Goal: Task Accomplishment & Management: Manage account settings

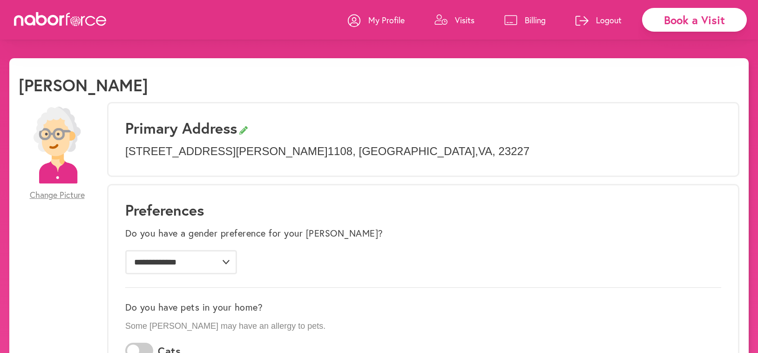
click at [463, 17] on p "Visits" at bounding box center [465, 19] width 20 height 11
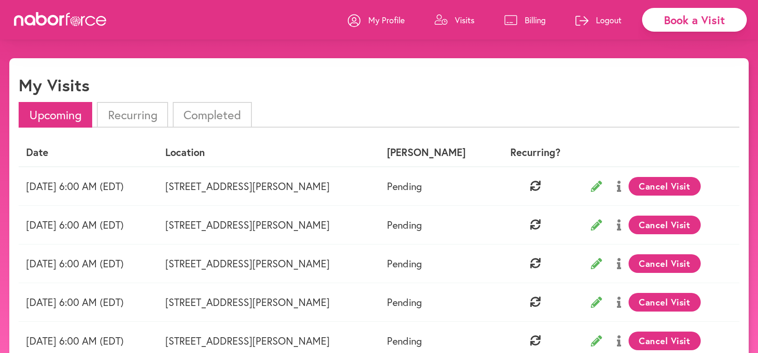
click at [657, 182] on button "Cancel Visit" at bounding box center [664, 186] width 72 height 19
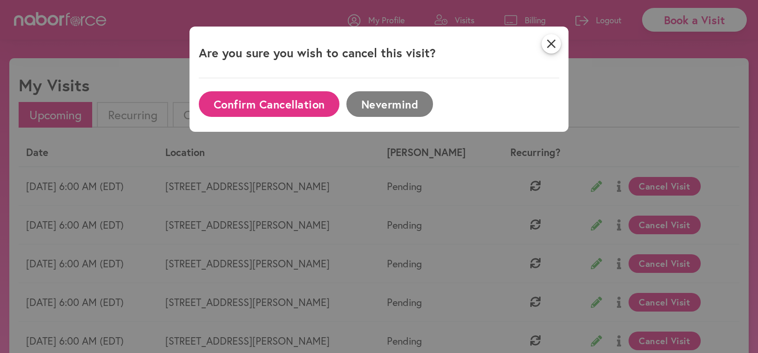
click at [303, 103] on button "Confirm Cancellation" at bounding box center [269, 104] width 141 height 26
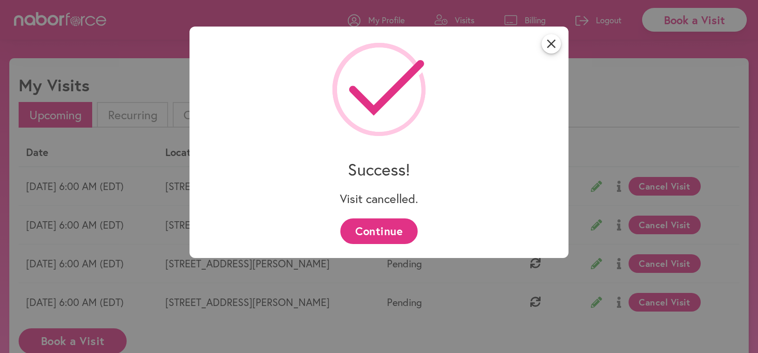
click at [401, 226] on button "Continue" at bounding box center [378, 231] width 77 height 26
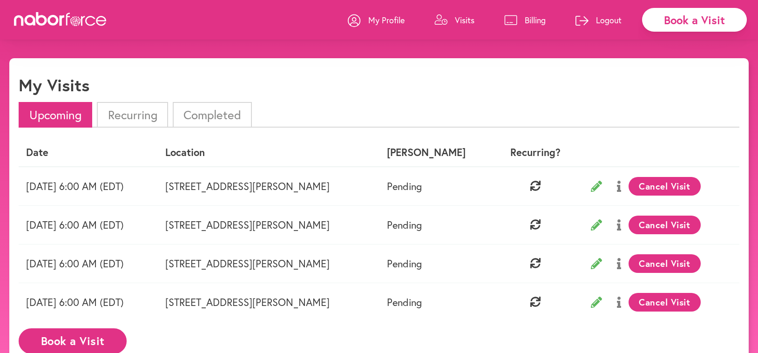
click at [664, 183] on button "Cancel Visit" at bounding box center [664, 186] width 72 height 19
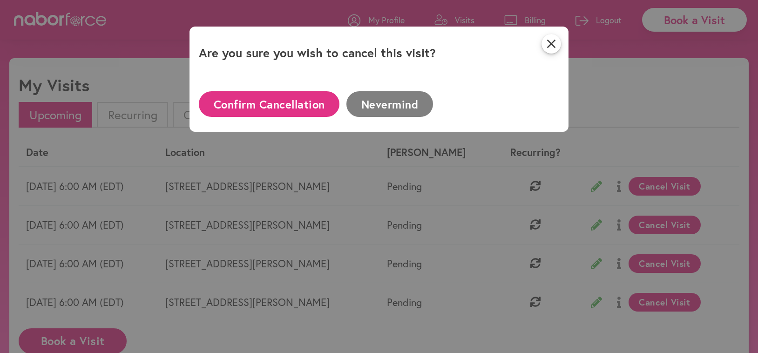
click at [266, 103] on button "Confirm Cancellation" at bounding box center [269, 104] width 141 height 26
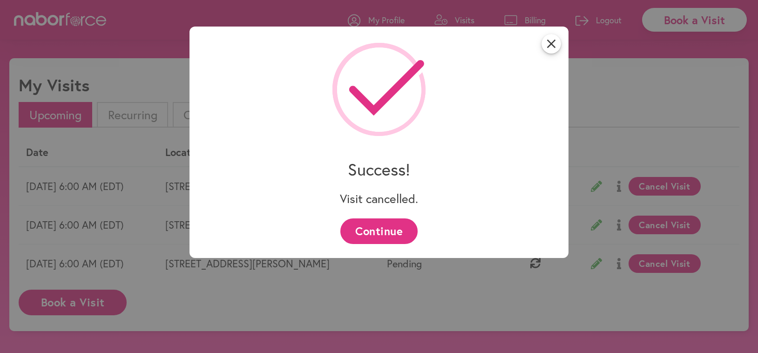
click at [371, 223] on button "Continue" at bounding box center [378, 231] width 77 height 26
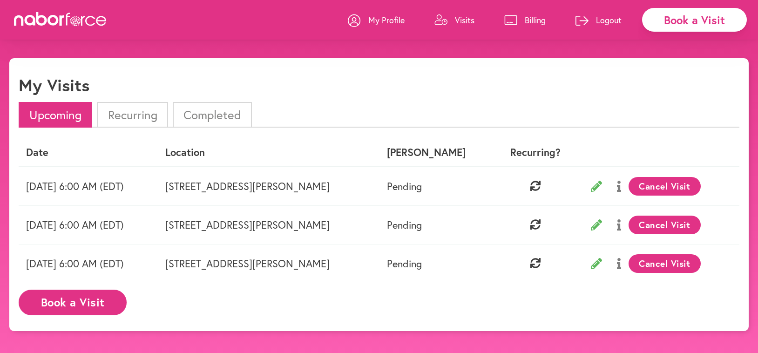
click at [659, 182] on button "Cancel Visit" at bounding box center [664, 186] width 72 height 19
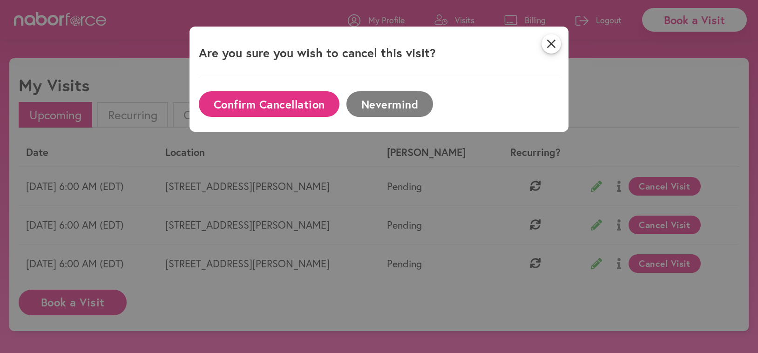
click at [257, 101] on button "Confirm Cancellation" at bounding box center [269, 104] width 141 height 26
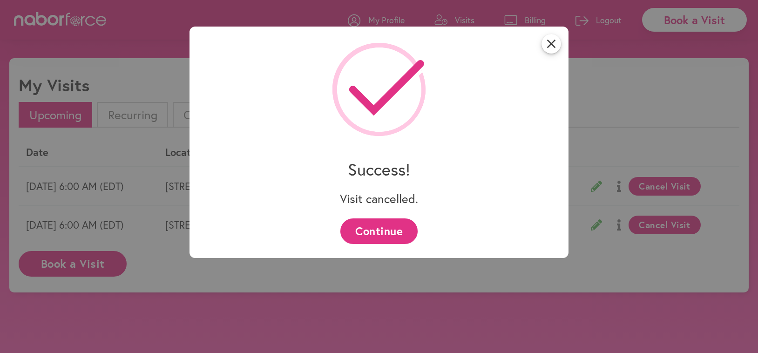
click at [387, 226] on button "Continue" at bounding box center [378, 231] width 77 height 26
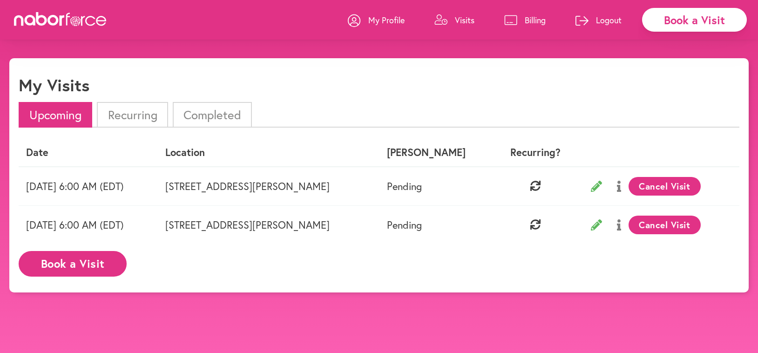
click at [653, 180] on button "Cancel Visit" at bounding box center [664, 186] width 72 height 19
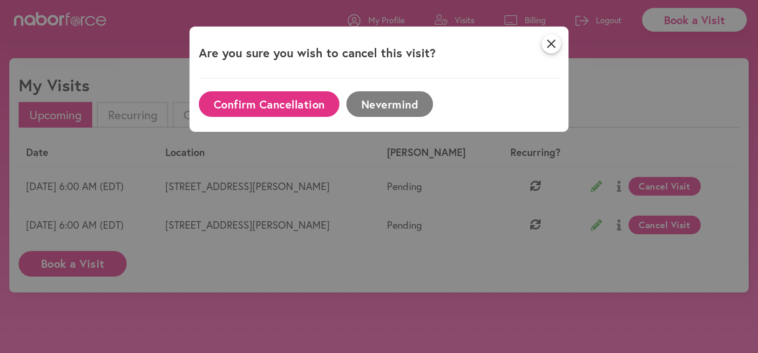
click at [310, 99] on button "Confirm Cancellation" at bounding box center [269, 104] width 141 height 26
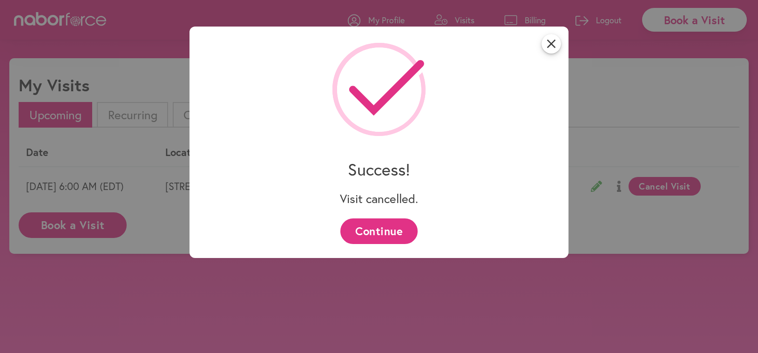
click at [391, 231] on button "Continue" at bounding box center [378, 231] width 77 height 26
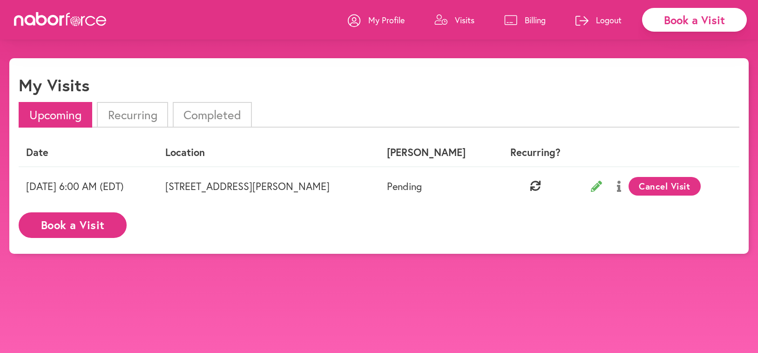
click at [662, 181] on button "Cancel Visit" at bounding box center [664, 186] width 72 height 19
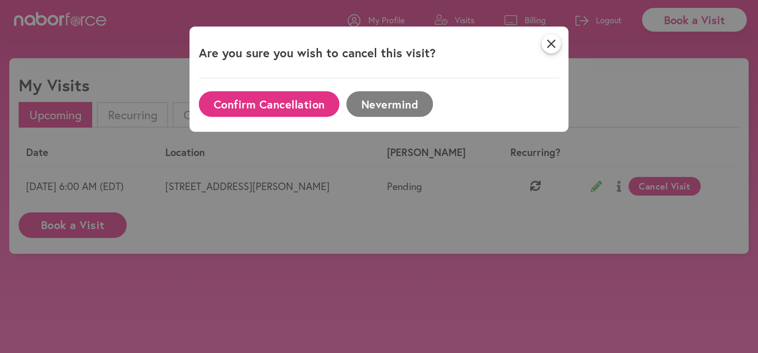
click at [305, 104] on button "Confirm Cancellation" at bounding box center [269, 104] width 141 height 26
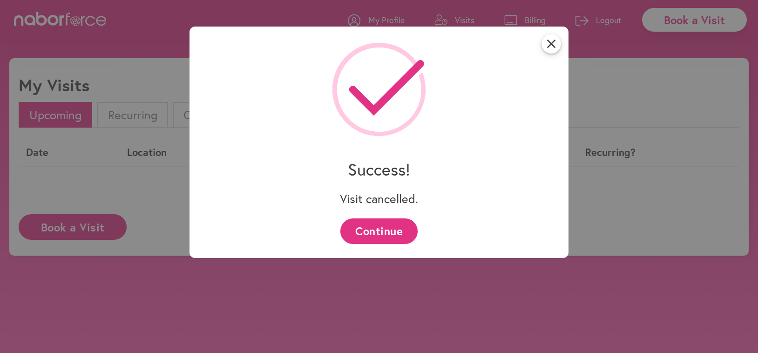
click at [397, 226] on button "Continue" at bounding box center [378, 231] width 77 height 26
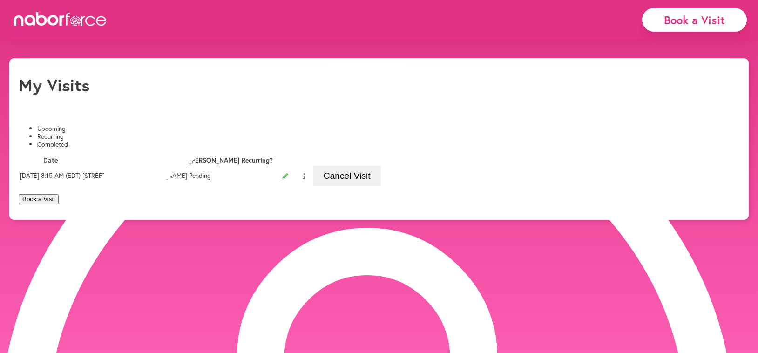
click at [216, 141] on li "Completed" at bounding box center [388, 145] width 702 height 8
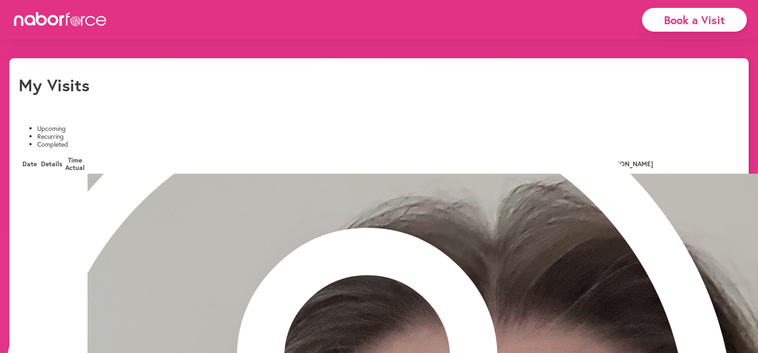
click at [56, 125] on li "Upcoming" at bounding box center [388, 129] width 702 height 8
